Goal: Transaction & Acquisition: Purchase product/service

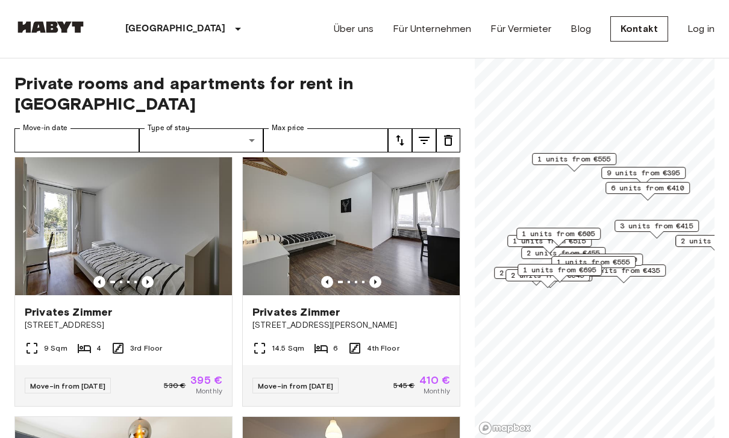
scroll to position [1078, 0]
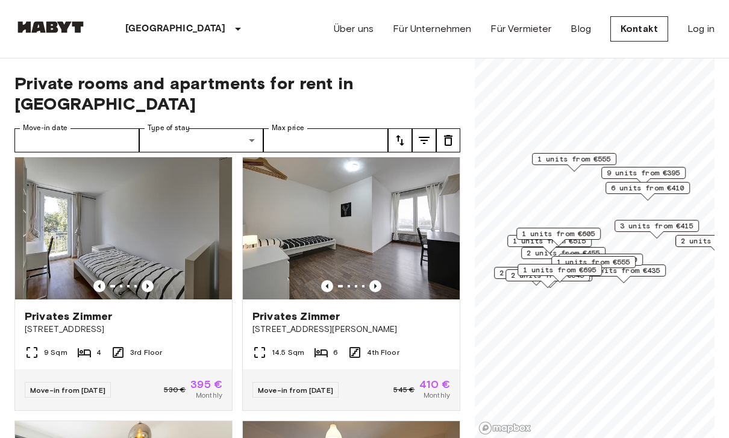
click at [84, 242] on img at bounding box center [123, 227] width 217 height 145
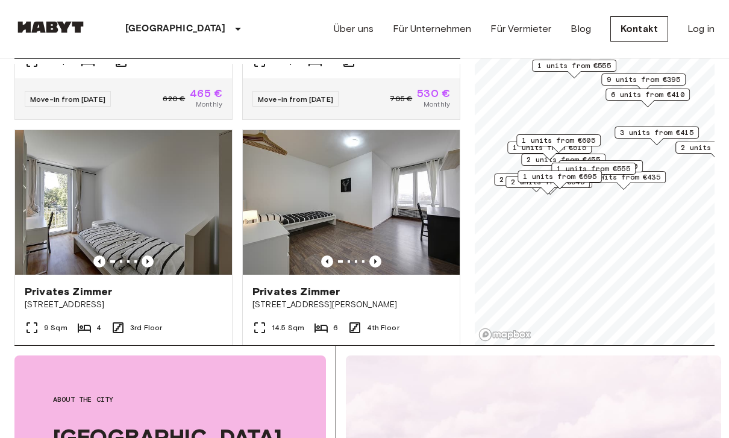
scroll to position [1010, 0]
click at [343, 216] on img at bounding box center [351, 202] width 217 height 145
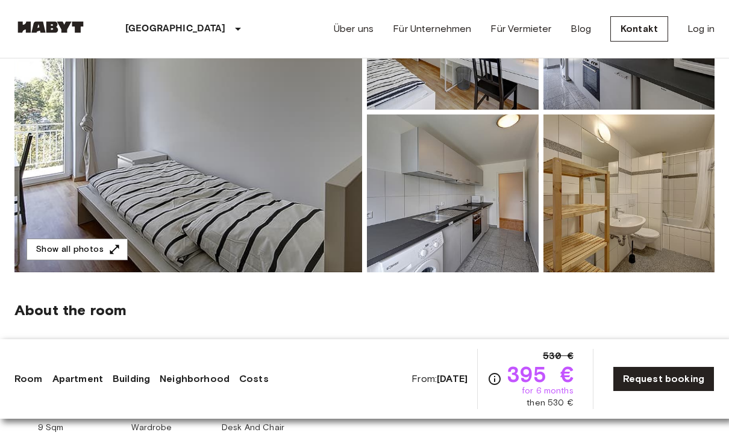
scroll to position [214, 0]
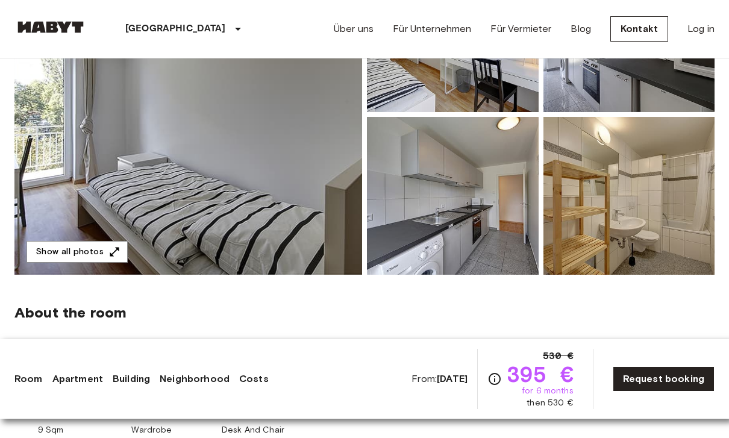
click at [74, 253] on button "Show all photos" at bounding box center [77, 252] width 101 height 22
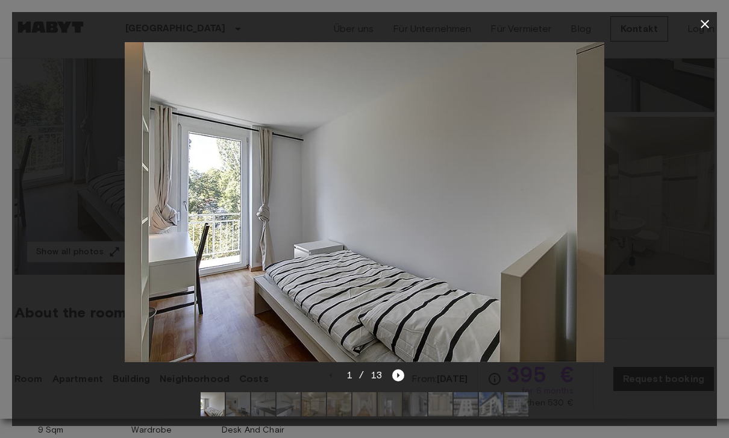
click at [393, 381] on icon "Next image" at bounding box center [398, 375] width 12 height 12
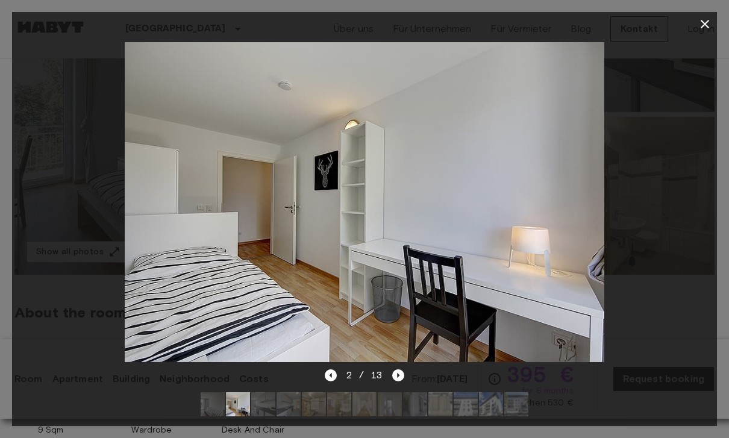
click at [399, 381] on icon "Next image" at bounding box center [398, 375] width 12 height 12
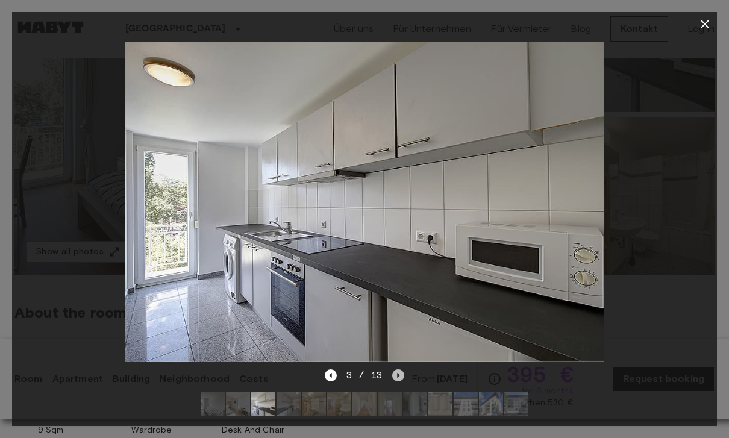
click at [396, 381] on icon "Next image" at bounding box center [398, 375] width 12 height 12
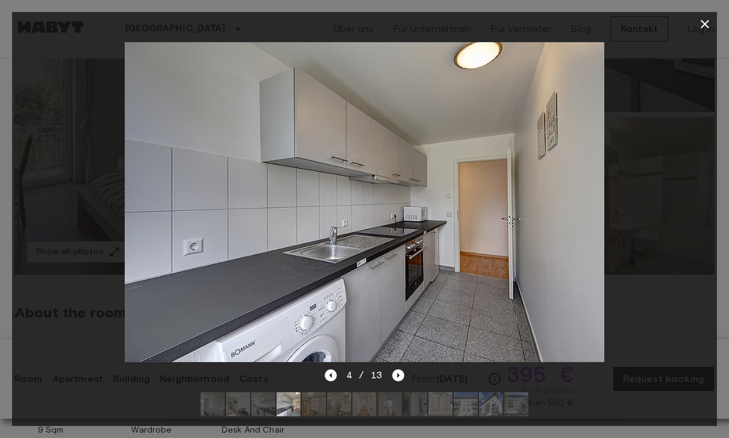
click at [398, 381] on icon "Next image" at bounding box center [398, 375] width 12 height 12
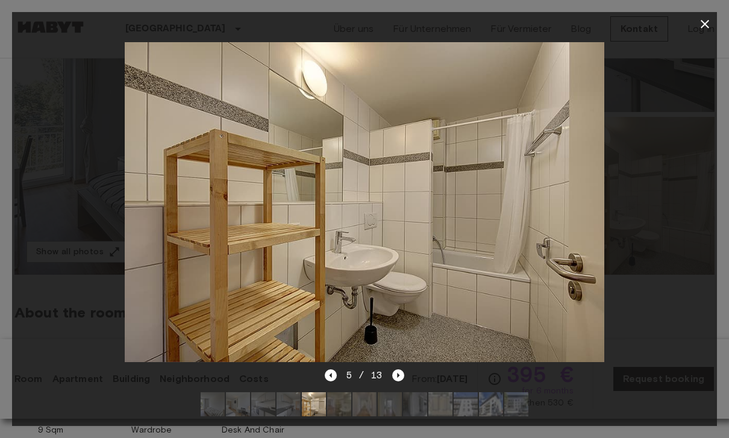
click at [394, 381] on icon "Next image" at bounding box center [398, 375] width 12 height 12
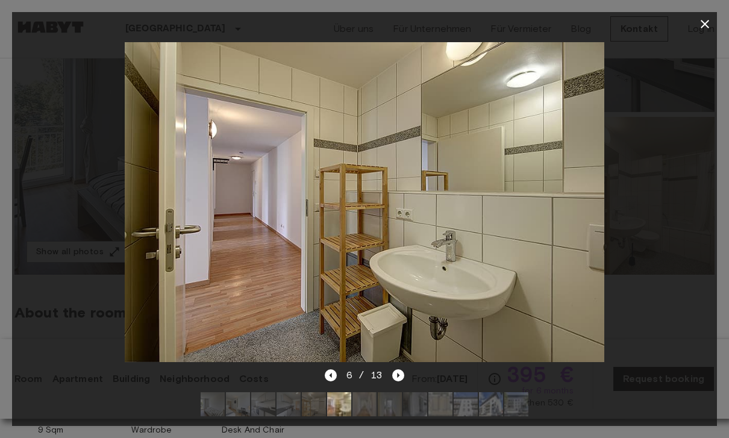
click at [393, 381] on icon "Next image" at bounding box center [398, 375] width 12 height 12
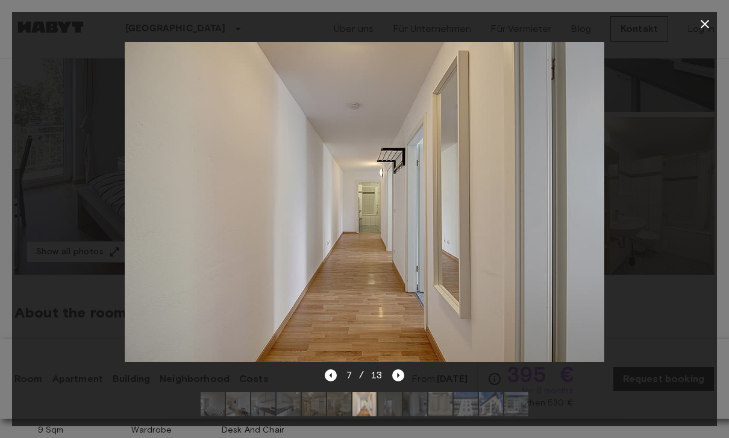
click at [396, 381] on icon "Next image" at bounding box center [398, 375] width 12 height 12
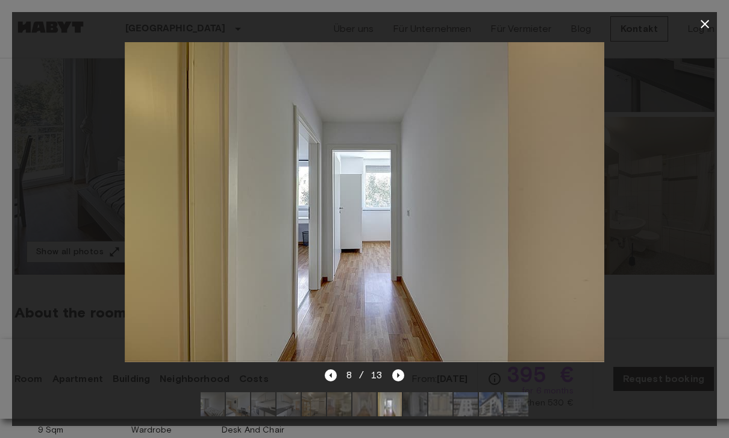
click at [398, 378] on icon "Next image" at bounding box center [399, 375] width 2 height 5
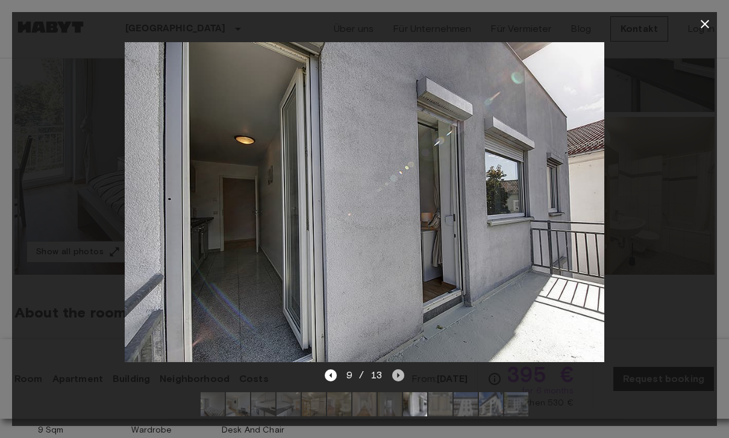
click at [398, 381] on icon "Next image" at bounding box center [398, 375] width 12 height 12
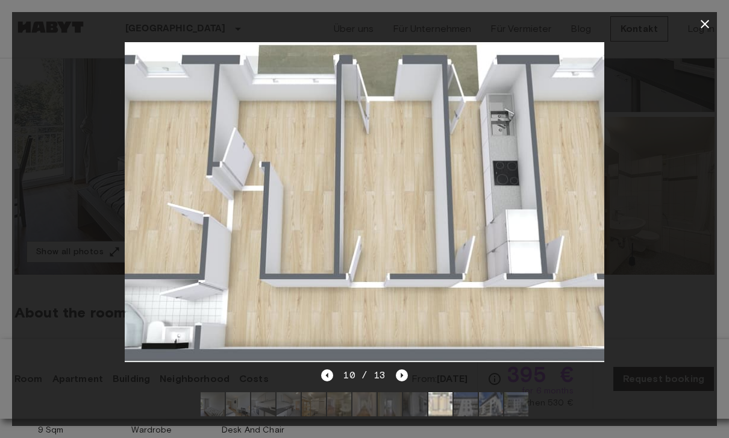
click at [401, 381] on icon "Next image" at bounding box center [402, 375] width 12 height 12
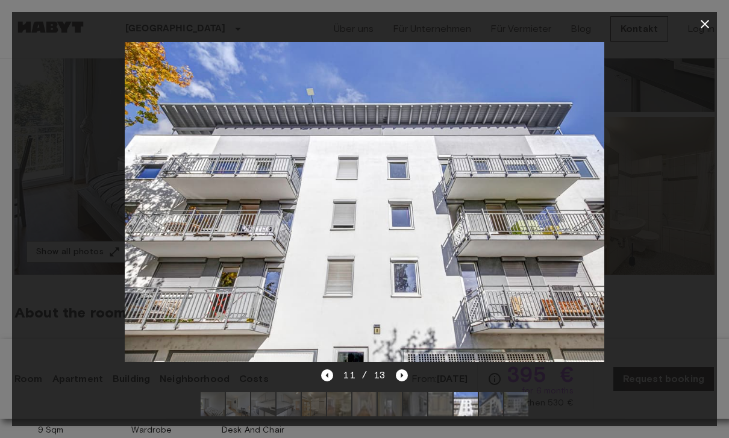
click at [402, 381] on icon "Next image" at bounding box center [402, 375] width 12 height 12
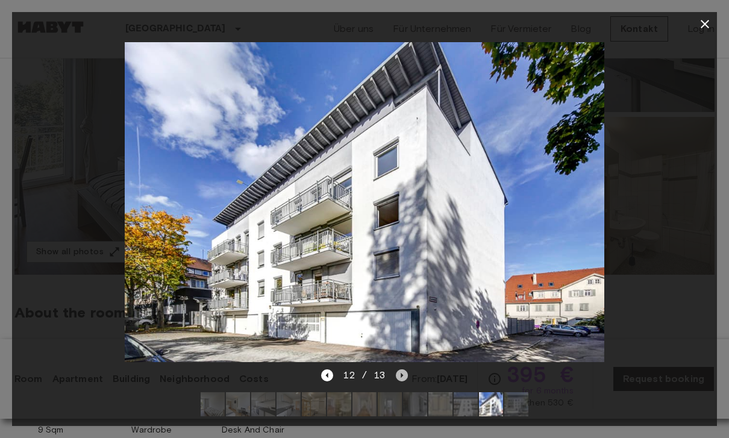
click at [399, 381] on icon "Next image" at bounding box center [402, 375] width 12 height 12
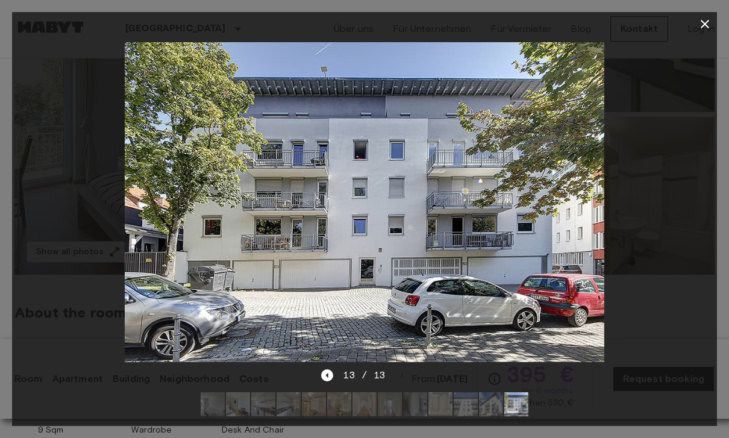
click at [706, 30] on icon "button" at bounding box center [705, 24] width 14 height 14
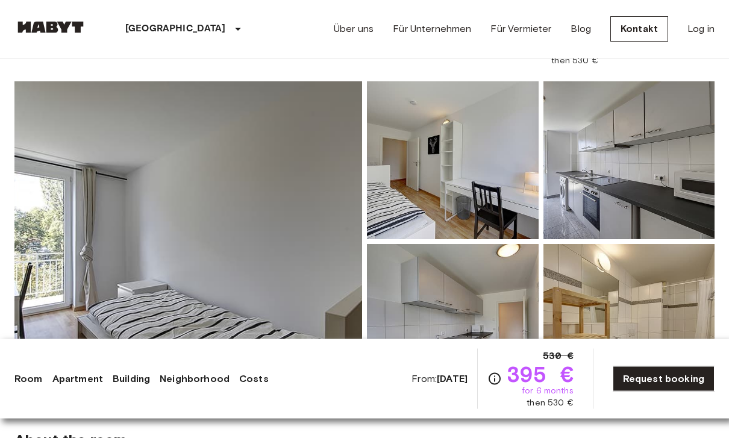
scroll to position [0, 0]
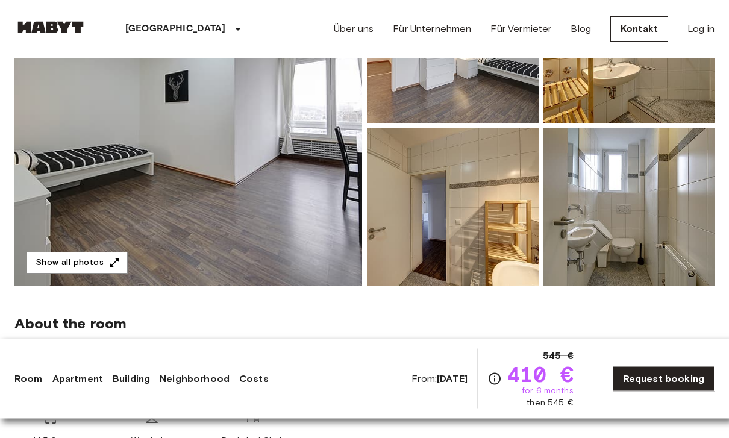
scroll to position [173, 0]
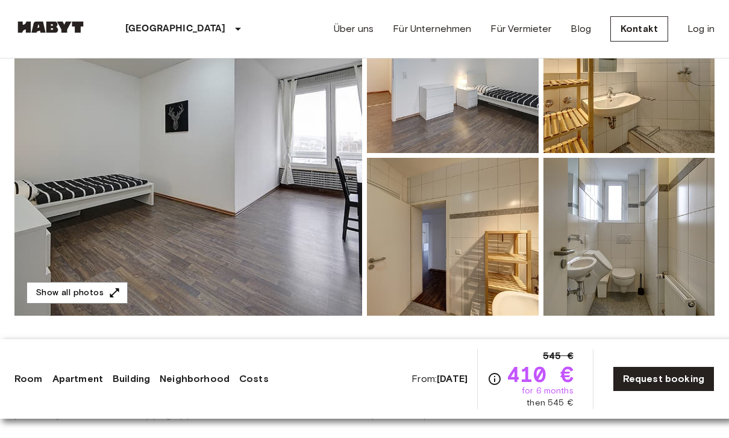
click at [108, 218] on img at bounding box center [188, 155] width 348 height 320
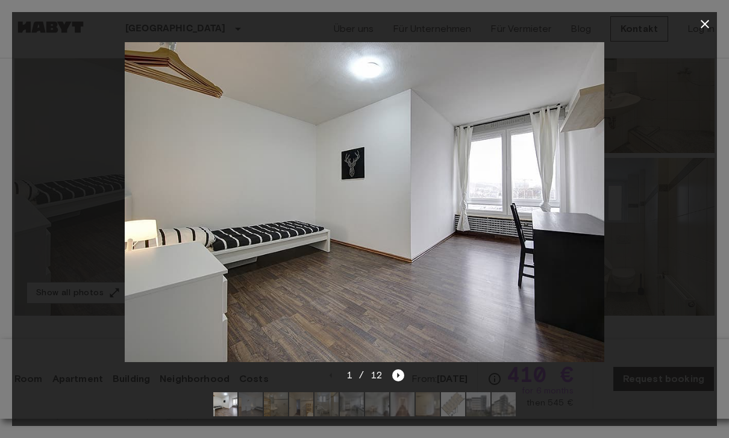
click at [399, 376] on icon "Next image" at bounding box center [398, 375] width 12 height 12
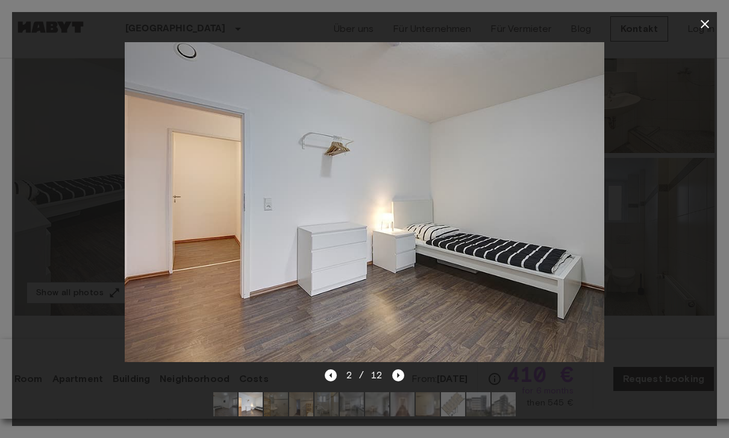
click at [401, 378] on icon "Next image" at bounding box center [398, 375] width 12 height 12
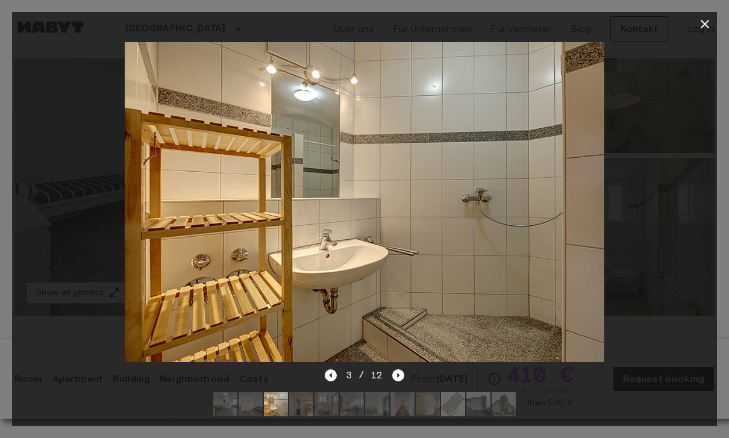
click at [404, 378] on icon "Next image" at bounding box center [398, 375] width 12 height 12
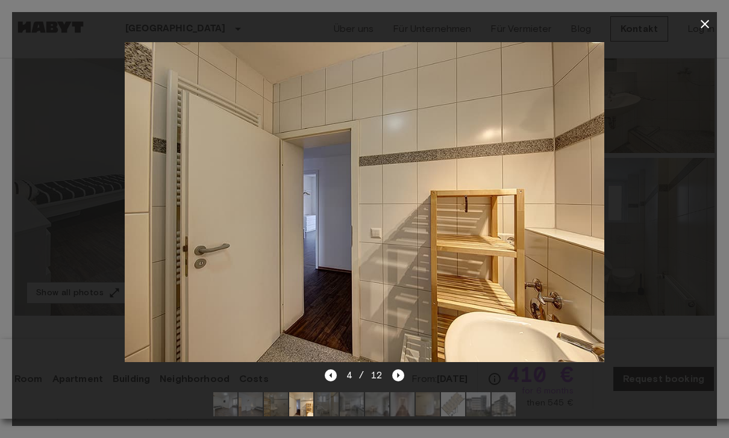
click at [403, 372] on icon "Next image" at bounding box center [398, 375] width 12 height 12
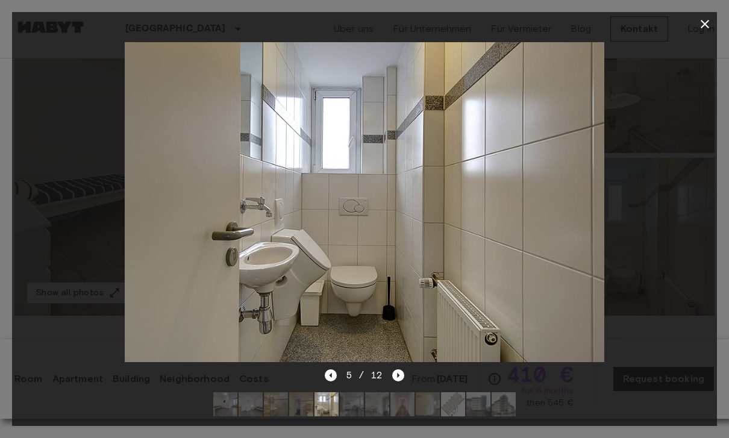
click at [395, 375] on icon "Next image" at bounding box center [398, 375] width 12 height 12
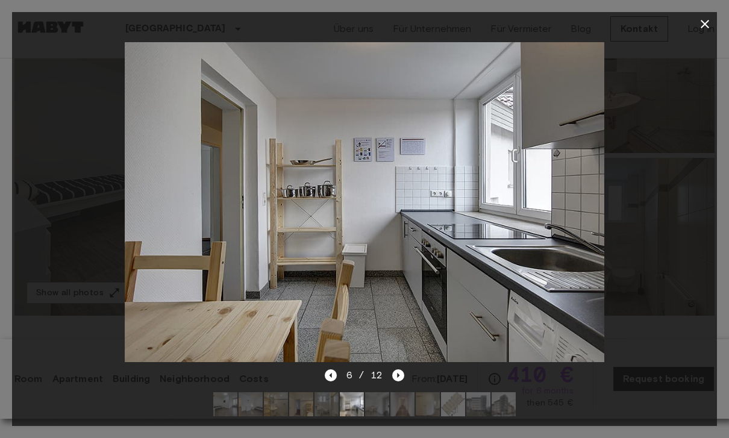
click at [398, 378] on icon "Next image" at bounding box center [398, 375] width 12 height 12
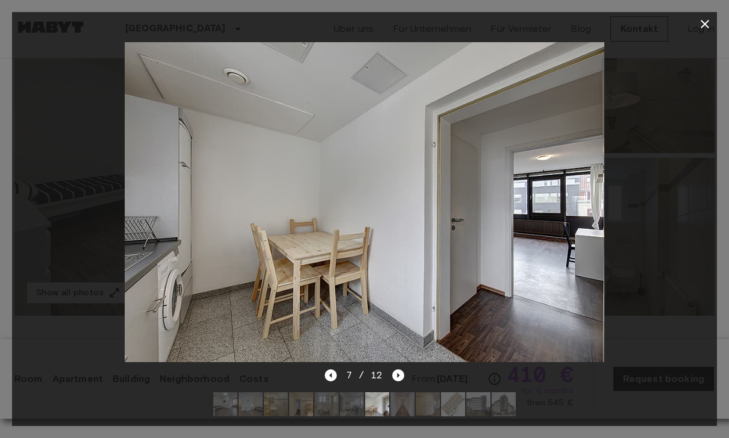
click at [399, 376] on icon "Next image" at bounding box center [398, 375] width 12 height 12
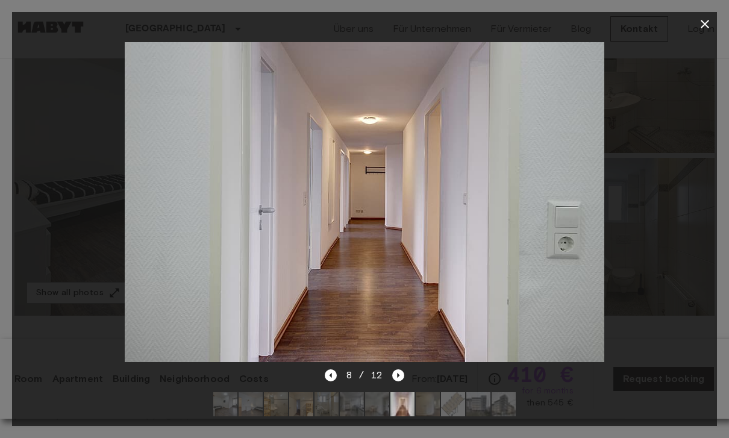
click at [404, 375] on icon "Next image" at bounding box center [398, 375] width 12 height 12
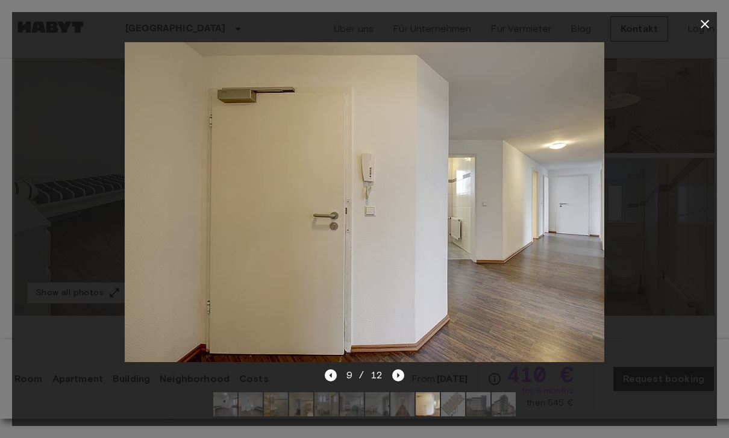
click at [398, 373] on icon "Next image" at bounding box center [398, 375] width 12 height 12
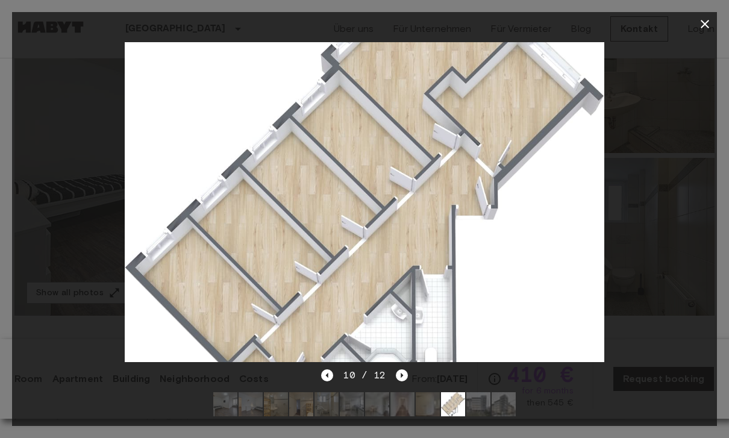
click at [401, 380] on icon "Next image" at bounding box center [402, 375] width 12 height 12
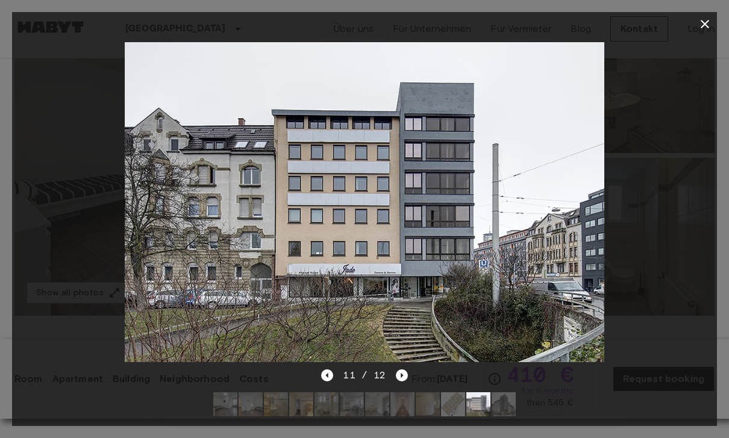
click at [402, 377] on icon "Next image" at bounding box center [402, 375] width 12 height 12
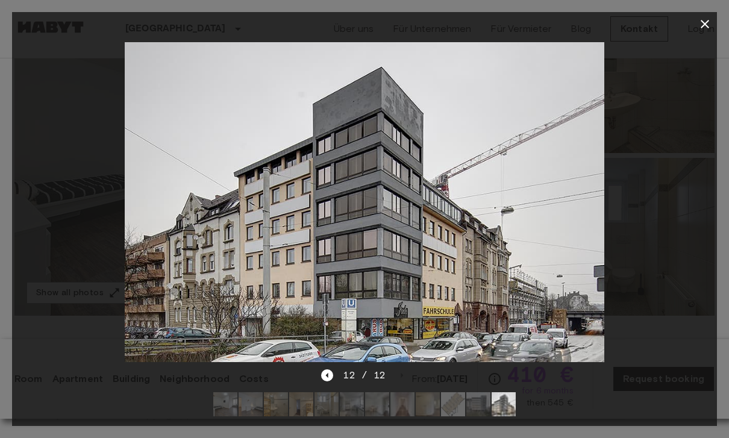
click at [325, 373] on icon "Previous image" at bounding box center [327, 375] width 12 height 12
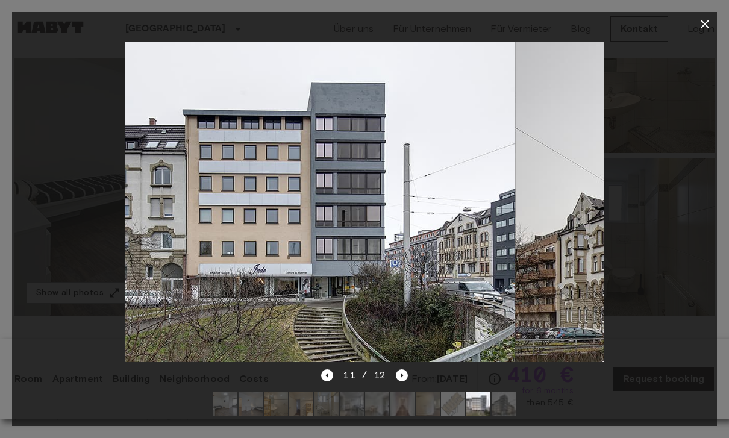
click at [93, 422] on div "11 / 12" at bounding box center [364, 397] width 705 height 58
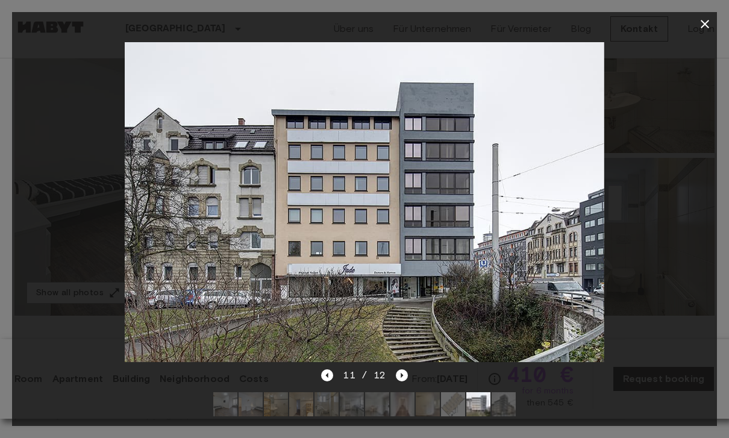
click at [323, 380] on icon "Previous image" at bounding box center [327, 375] width 12 height 12
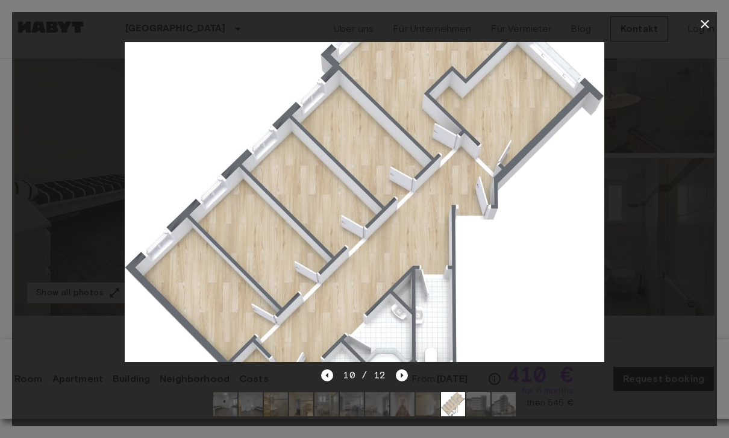
click at [319, 380] on div "10 / 12" at bounding box center [364, 397] width 705 height 58
click at [323, 379] on icon "Previous image" at bounding box center [327, 375] width 12 height 12
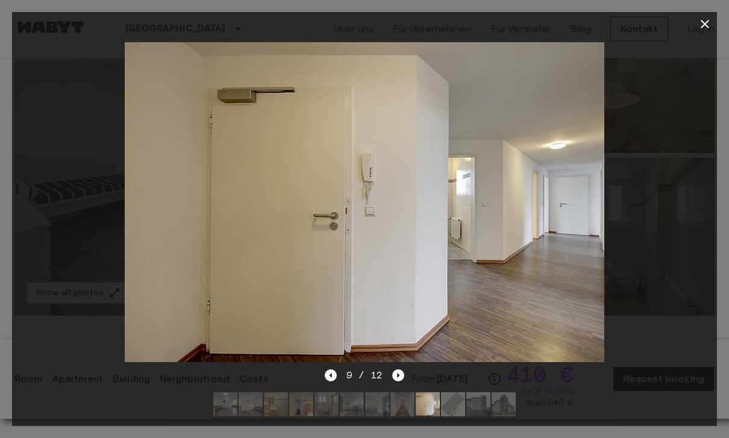
click at [322, 379] on div "9 / 12" at bounding box center [364, 397] width 705 height 58
click at [704, 26] on icon "button" at bounding box center [705, 24] width 8 height 8
